Goal: Register for event/course

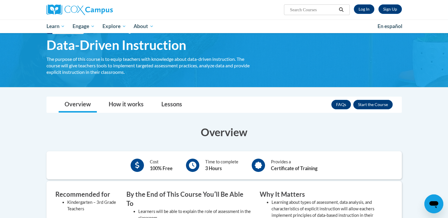
scroll to position [36, 0]
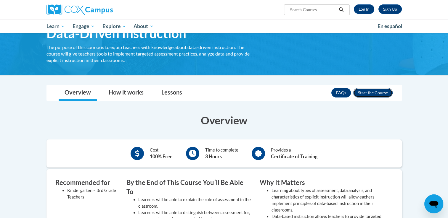
click at [374, 93] on button "Enroll" at bounding box center [372, 92] width 39 height 9
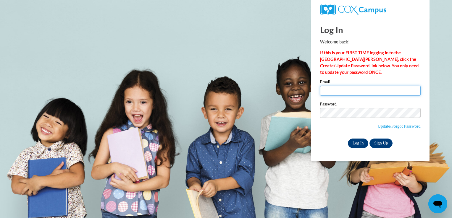
type input "orcale_2000@yahoo.com"
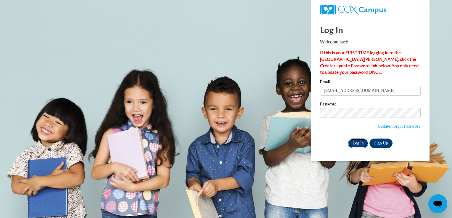
click at [362, 143] on input "Log In" at bounding box center [358, 143] width 21 height 9
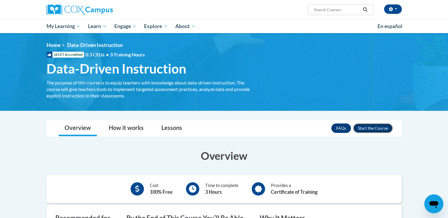
click at [379, 130] on button "Enroll" at bounding box center [372, 128] width 39 height 9
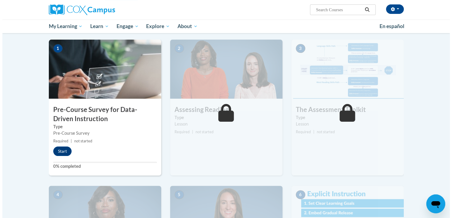
scroll to position [118, 0]
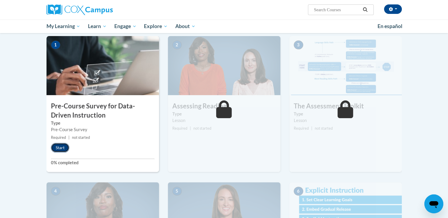
click at [59, 147] on button "Start" at bounding box center [60, 147] width 18 height 9
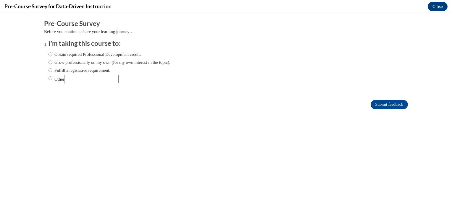
scroll to position [0, 0]
drag, startPoint x: 46, startPoint y: 54, endPoint x: 365, endPoint y: 154, distance: 333.9
click at [365, 154] on body "Comments Pre-Course Survey Before you continue, share your learning journey… I'…" at bounding box center [226, 115] width 452 height 205
click at [49, 55] on input "Obtain required Professional Development credit." at bounding box center [51, 54] width 4 height 7
radio input "true"
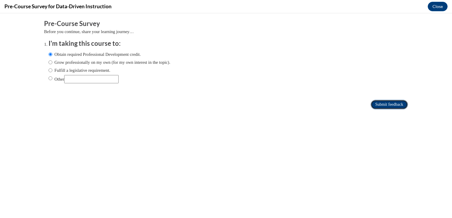
click at [390, 105] on input "Submit feedback" at bounding box center [389, 104] width 37 height 9
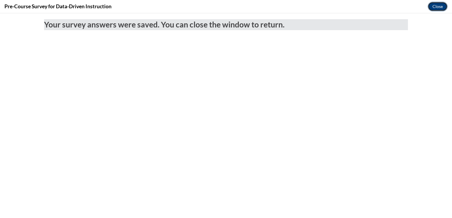
click at [436, 6] on button "Close" at bounding box center [438, 6] width 20 height 9
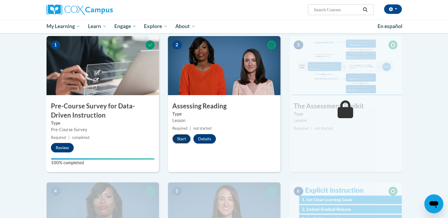
click at [183, 141] on button "Start" at bounding box center [181, 138] width 18 height 9
